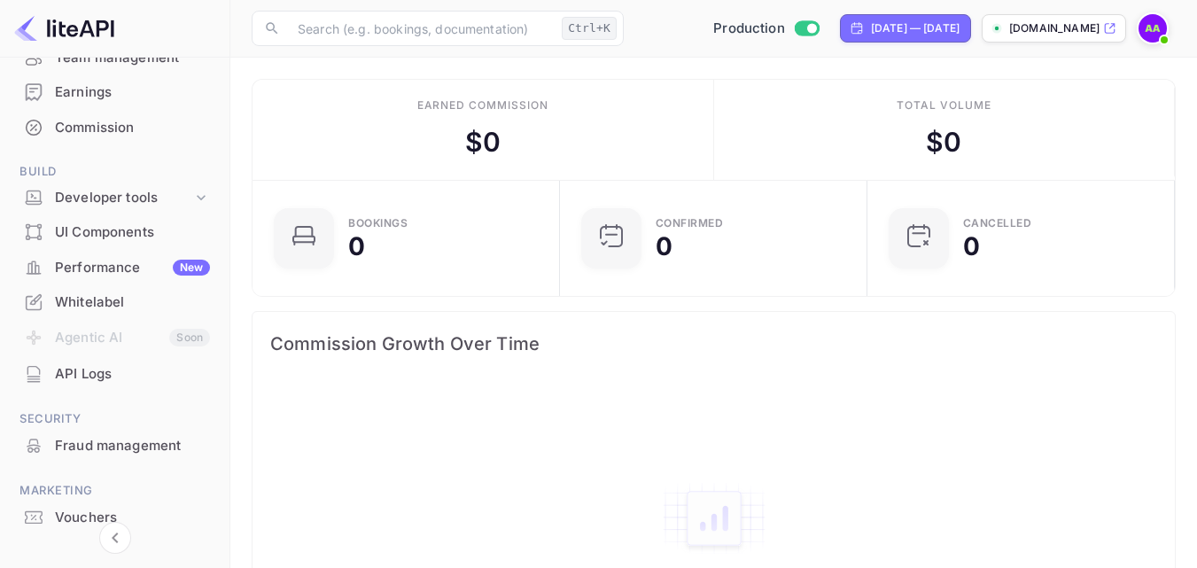
scroll to position [252, 0]
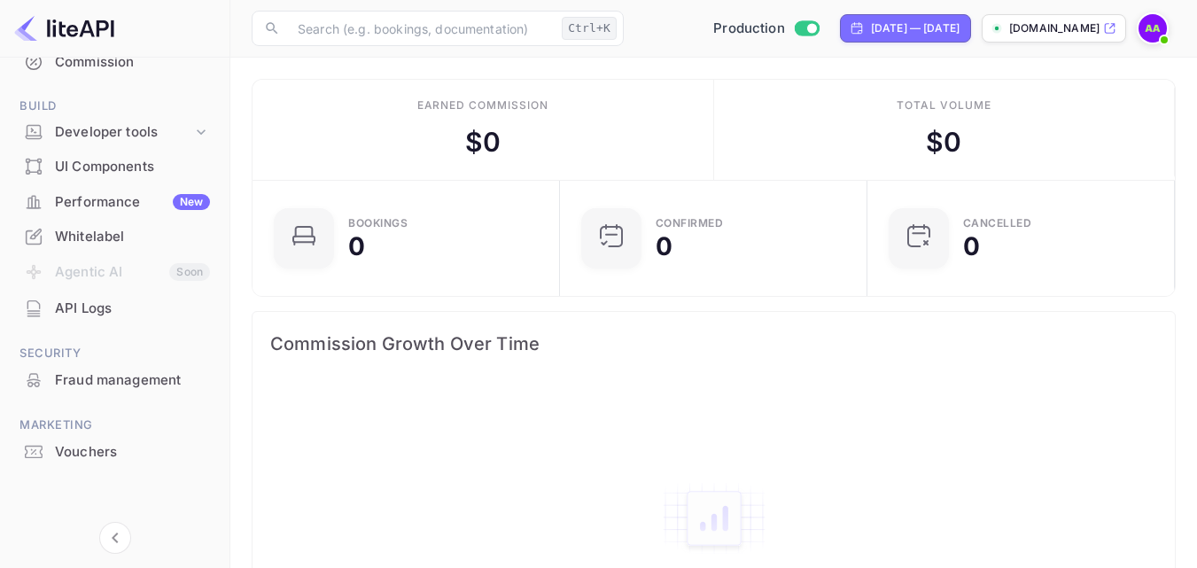
click at [100, 236] on div "Whitelabel" at bounding box center [132, 237] width 155 height 20
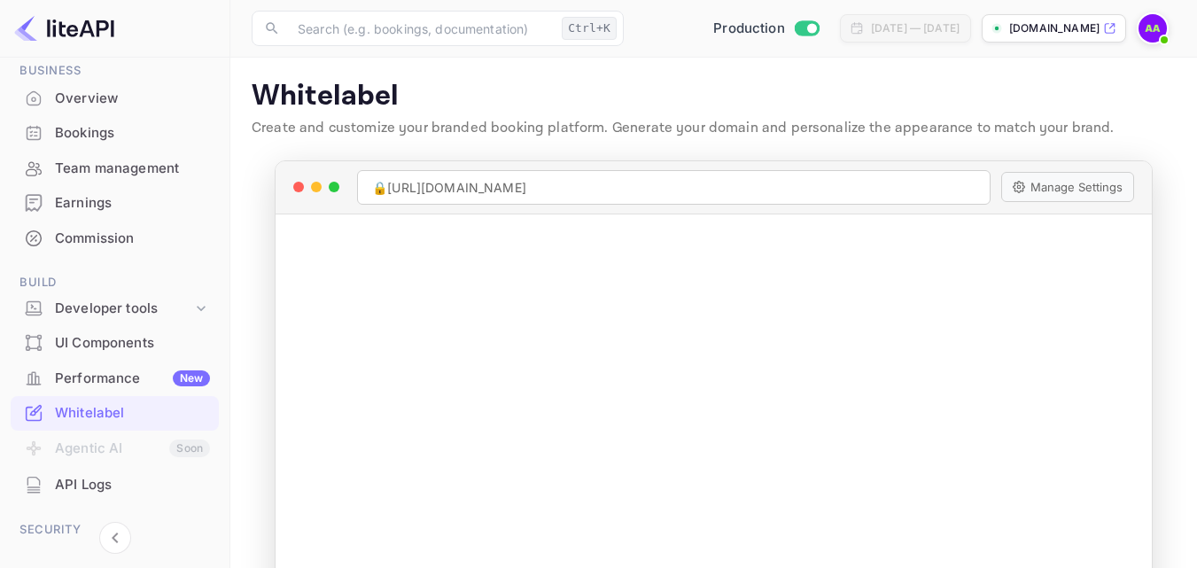
scroll to position [74, 0]
click at [105, 307] on div "Developer tools" at bounding box center [123, 309] width 137 height 20
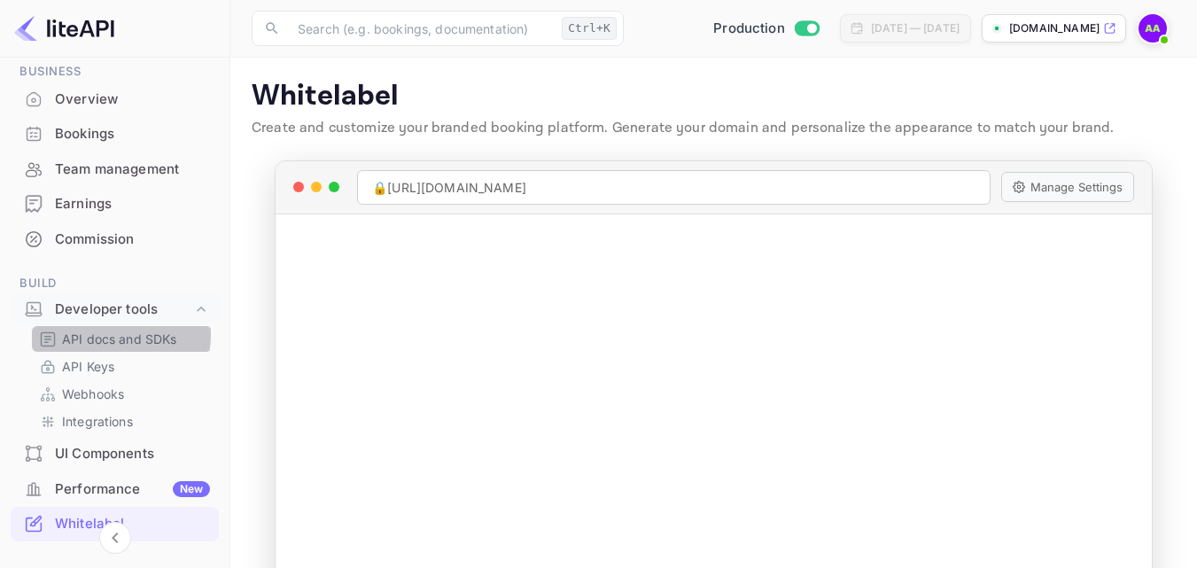
click at [113, 335] on p "API docs and SDKs" at bounding box center [119, 338] width 115 height 19
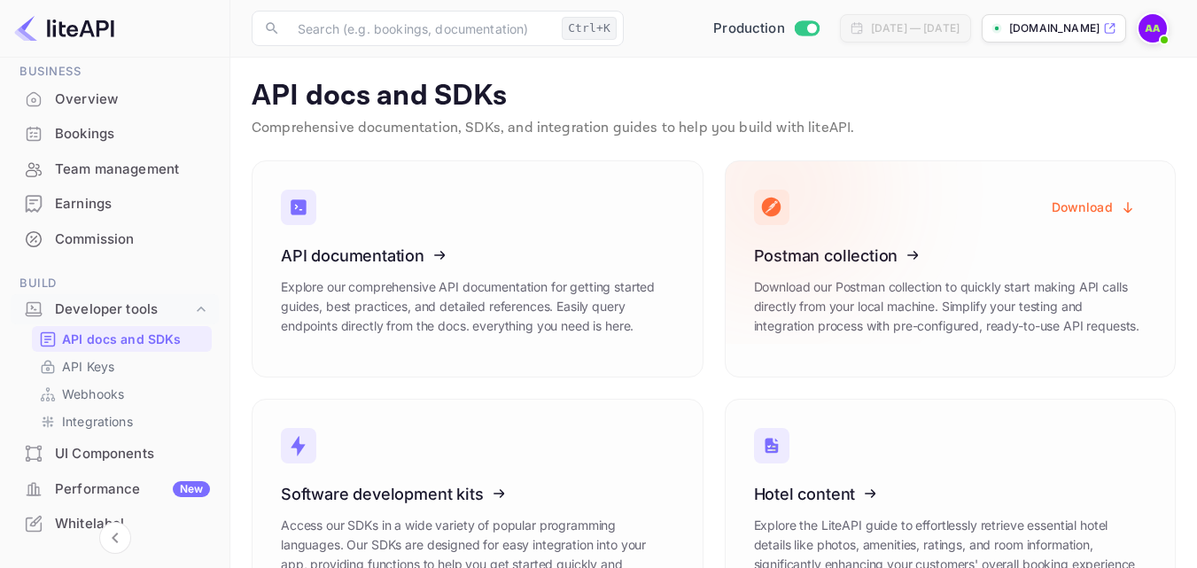
click at [1090, 201] on button "Download" at bounding box center [1093, 207] width 105 height 35
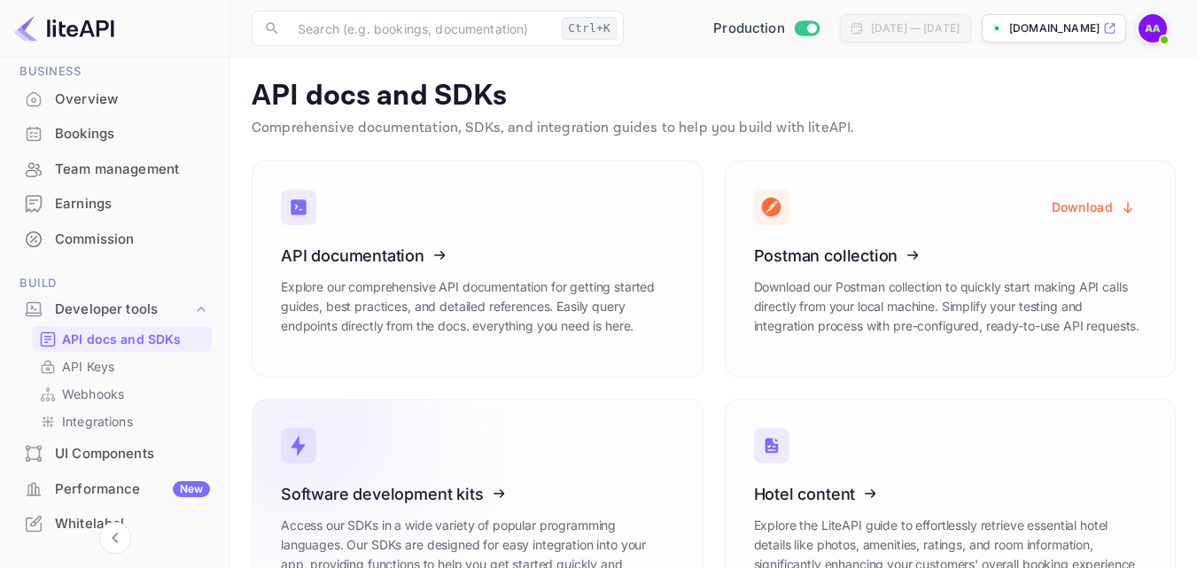
click at [431, 502] on icon at bounding box center [389, 490] width 275 height 182
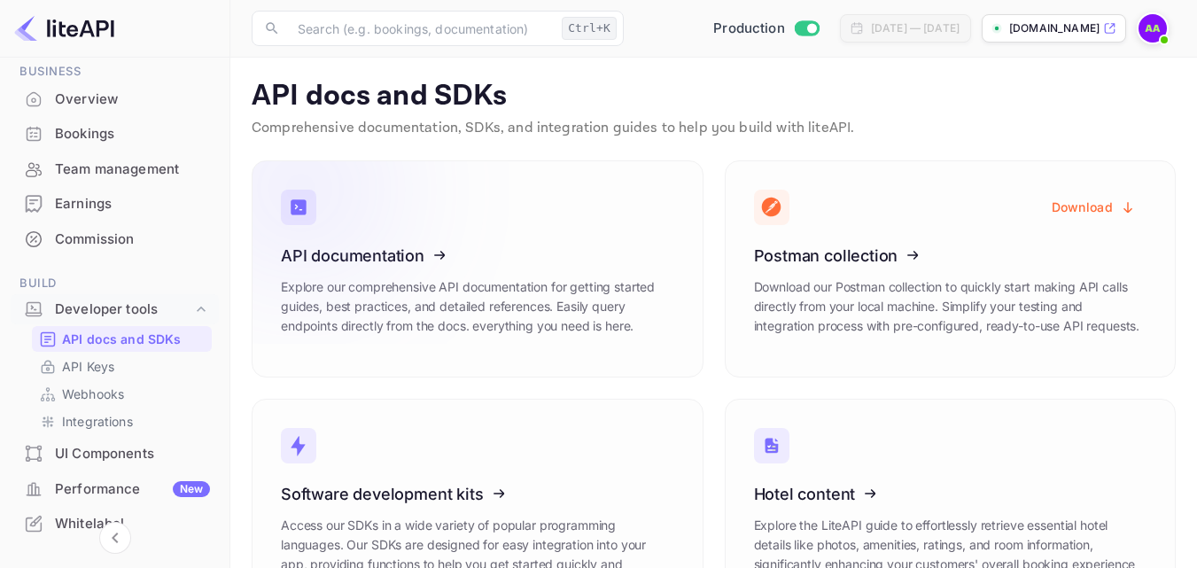
scroll to position [89, 0]
